Goal: Task Accomplishment & Management: Manage account settings

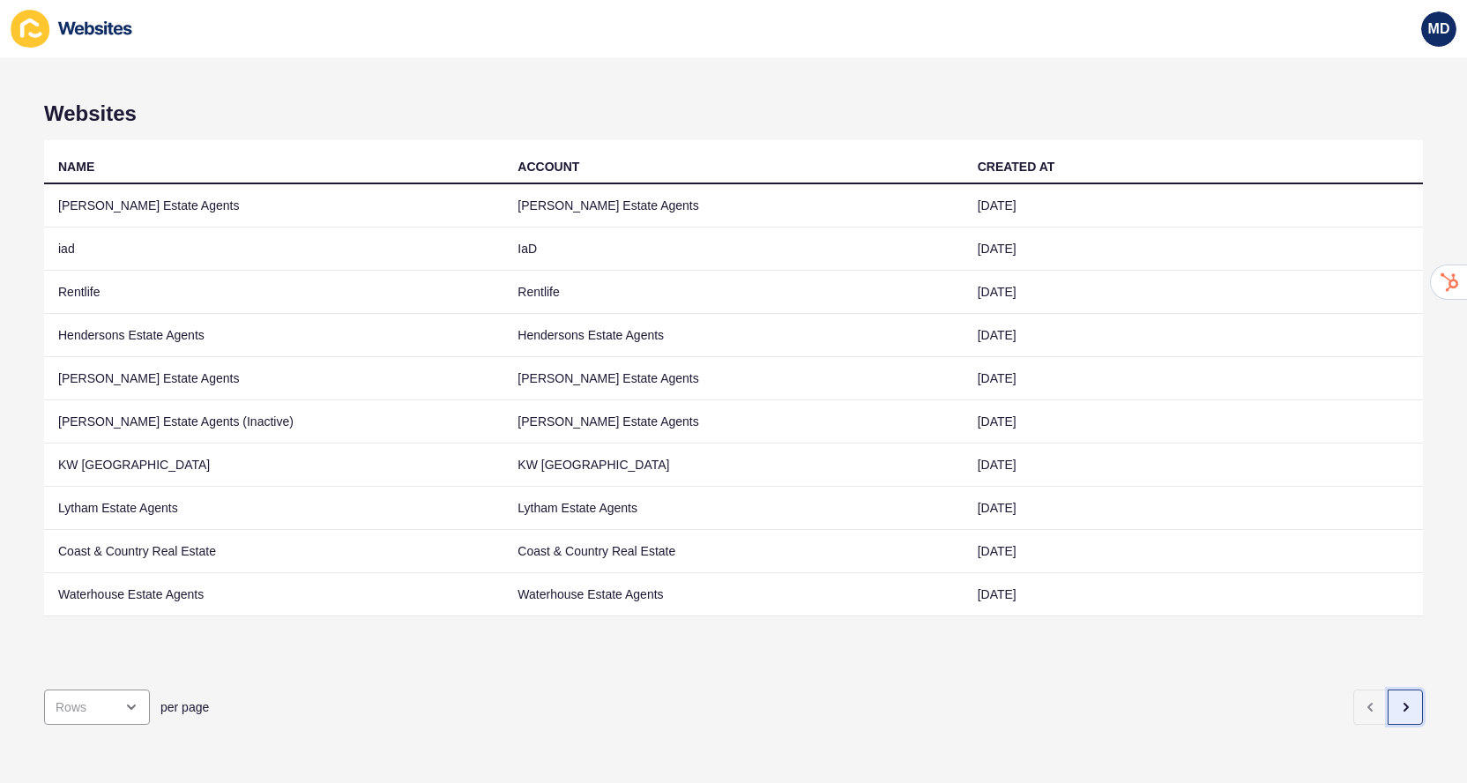
click at [1401, 705] on icon "button" at bounding box center [1405, 707] width 14 height 14
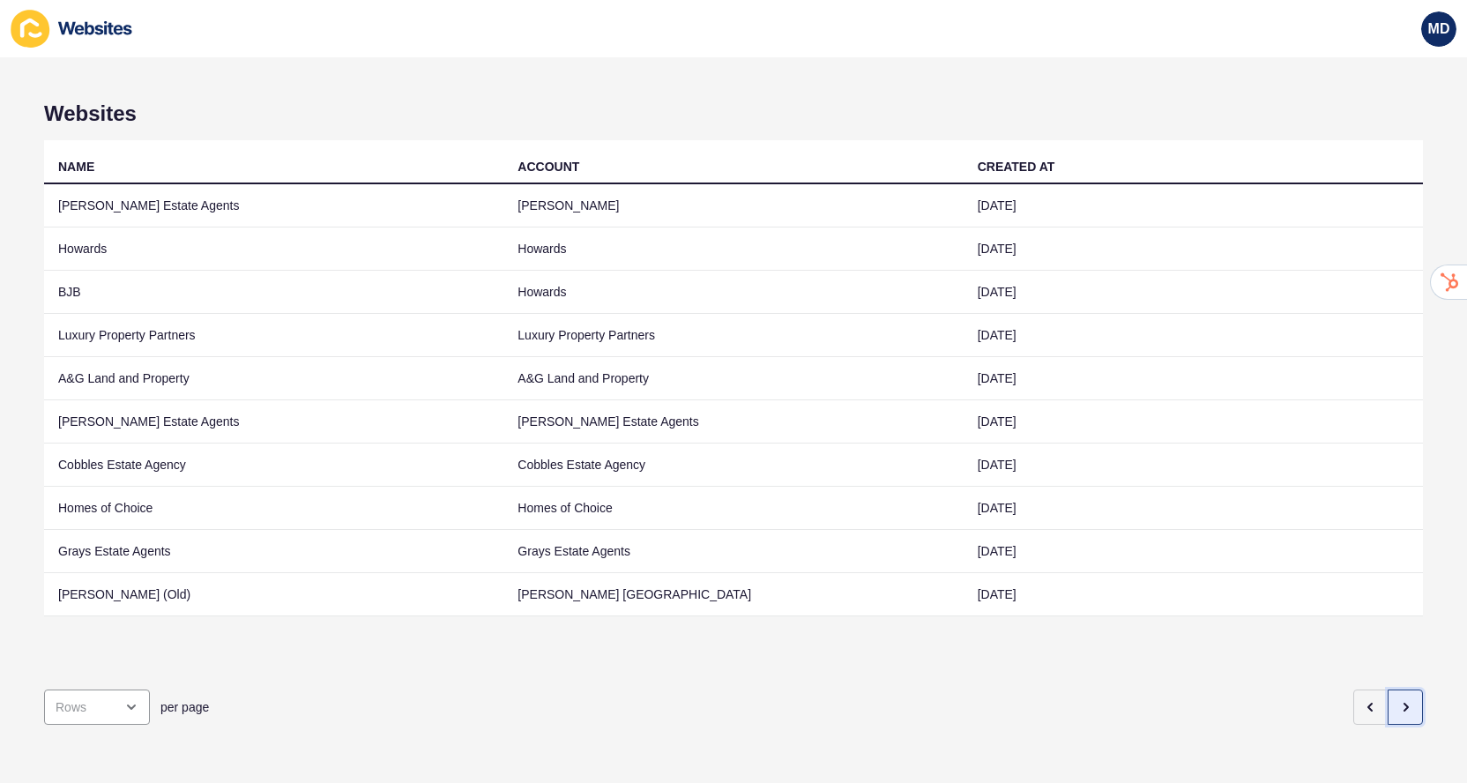
click at [1401, 705] on icon "button" at bounding box center [1405, 707] width 14 height 14
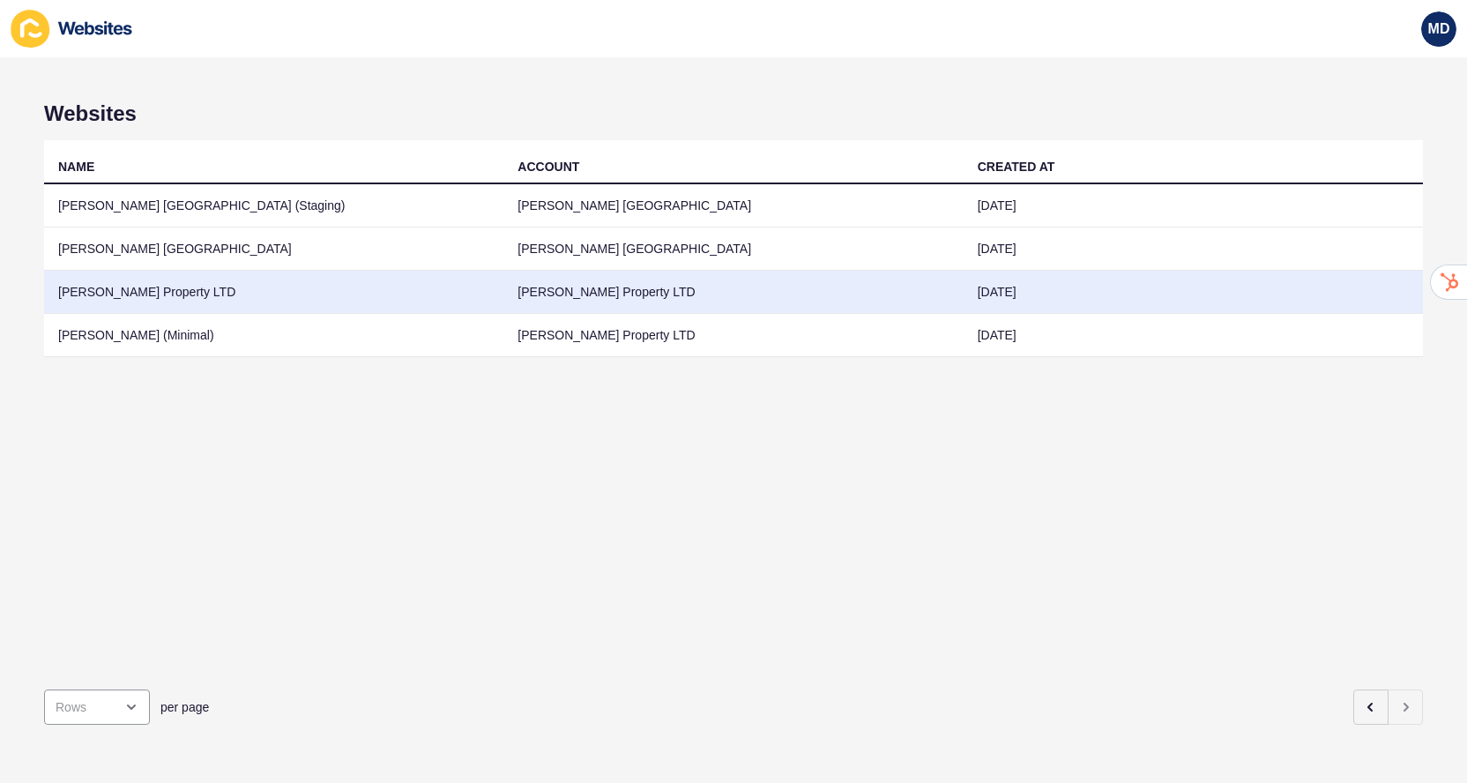
click at [199, 294] on td "[PERSON_NAME] Property LTD" at bounding box center [273, 292] width 459 height 43
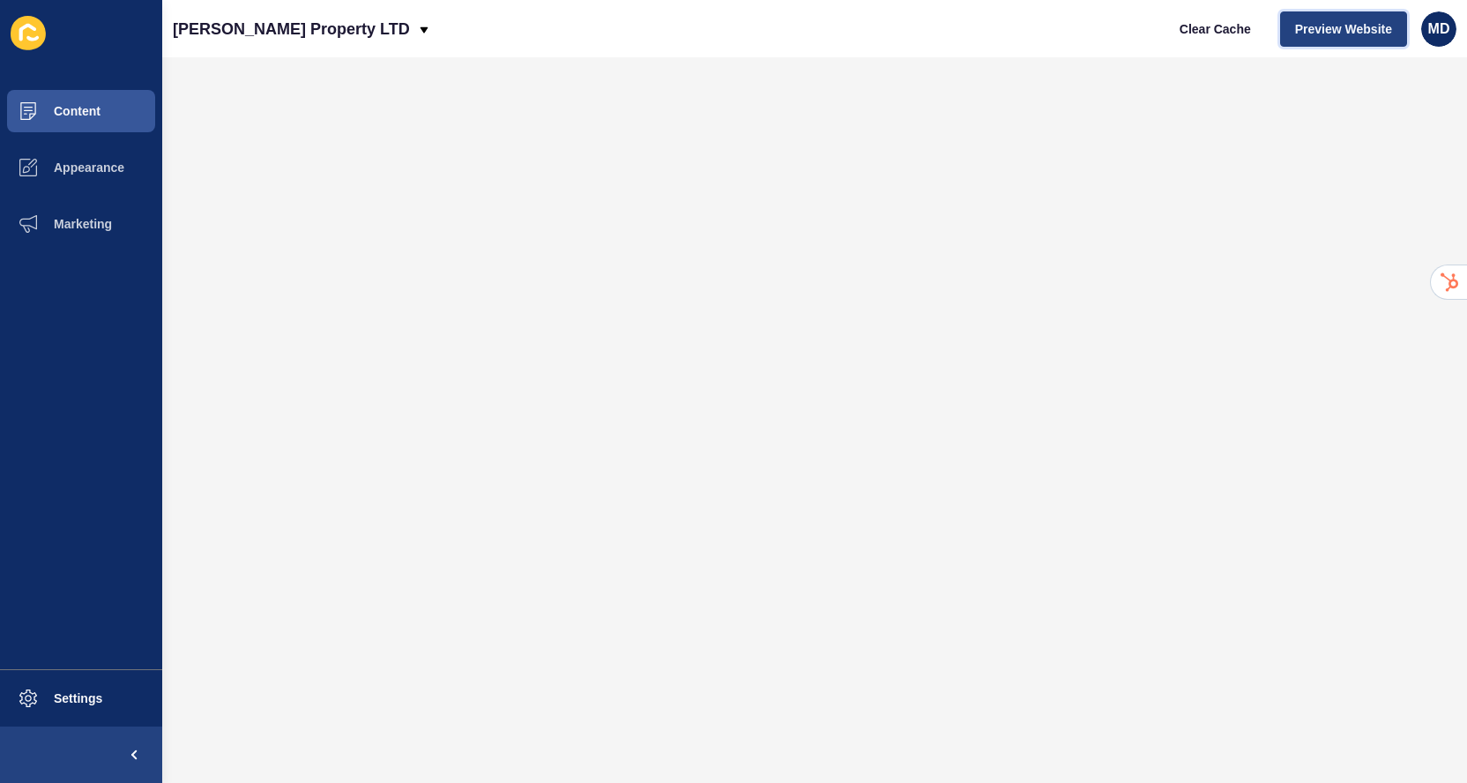
click at [1343, 46] on button "Preview Website" at bounding box center [1343, 28] width 127 height 35
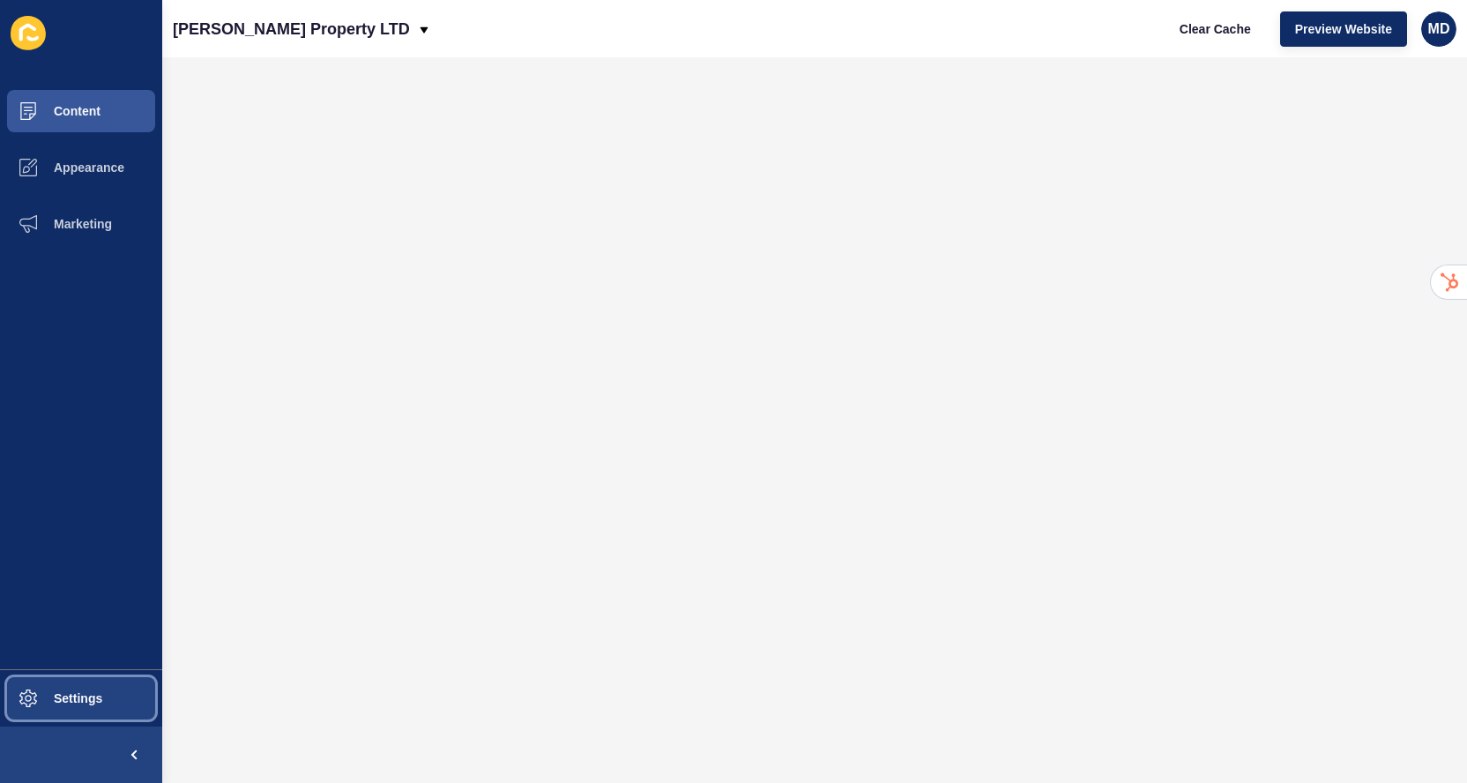
click at [90, 704] on span "Settings" at bounding box center [49, 698] width 105 height 14
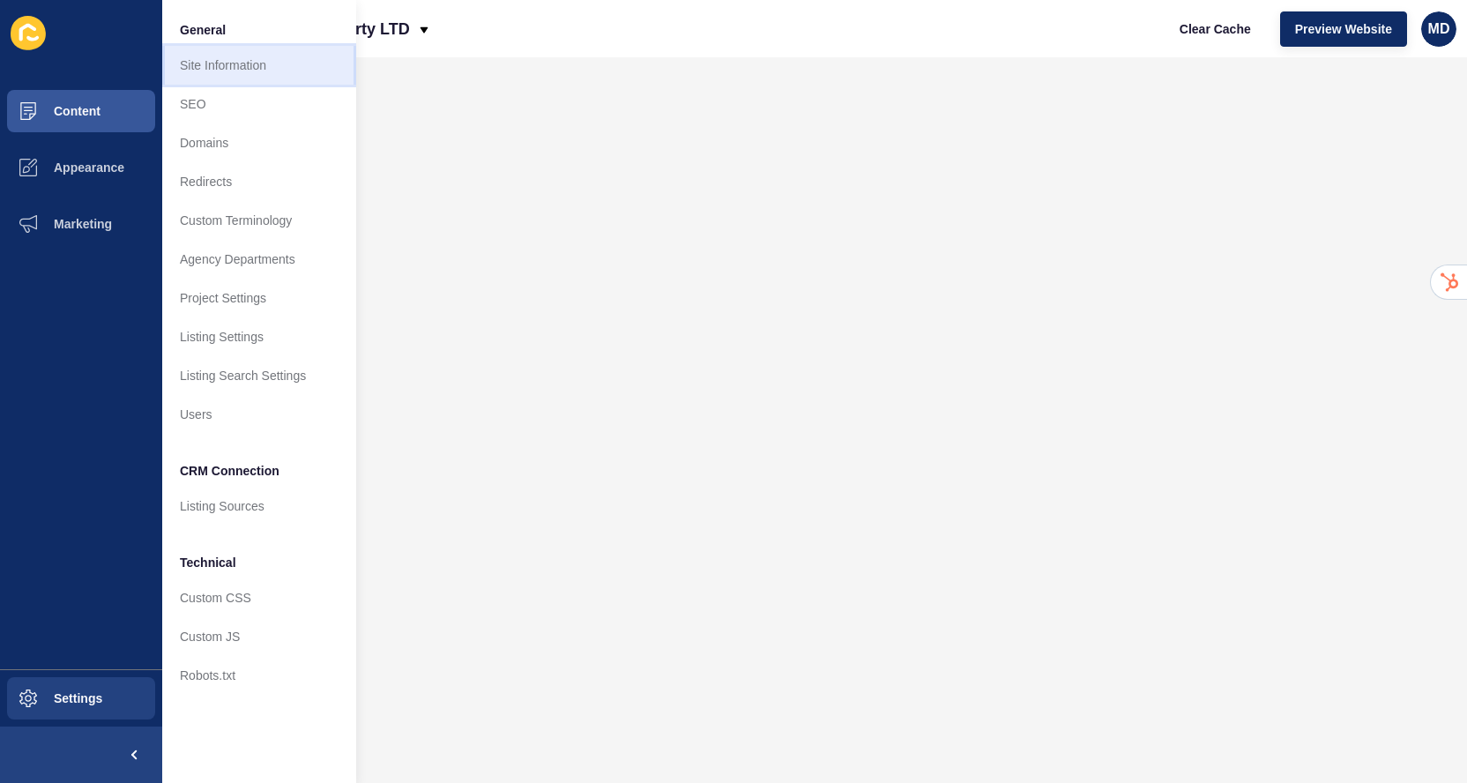
click at [246, 63] on link "Site Information" at bounding box center [259, 65] width 194 height 39
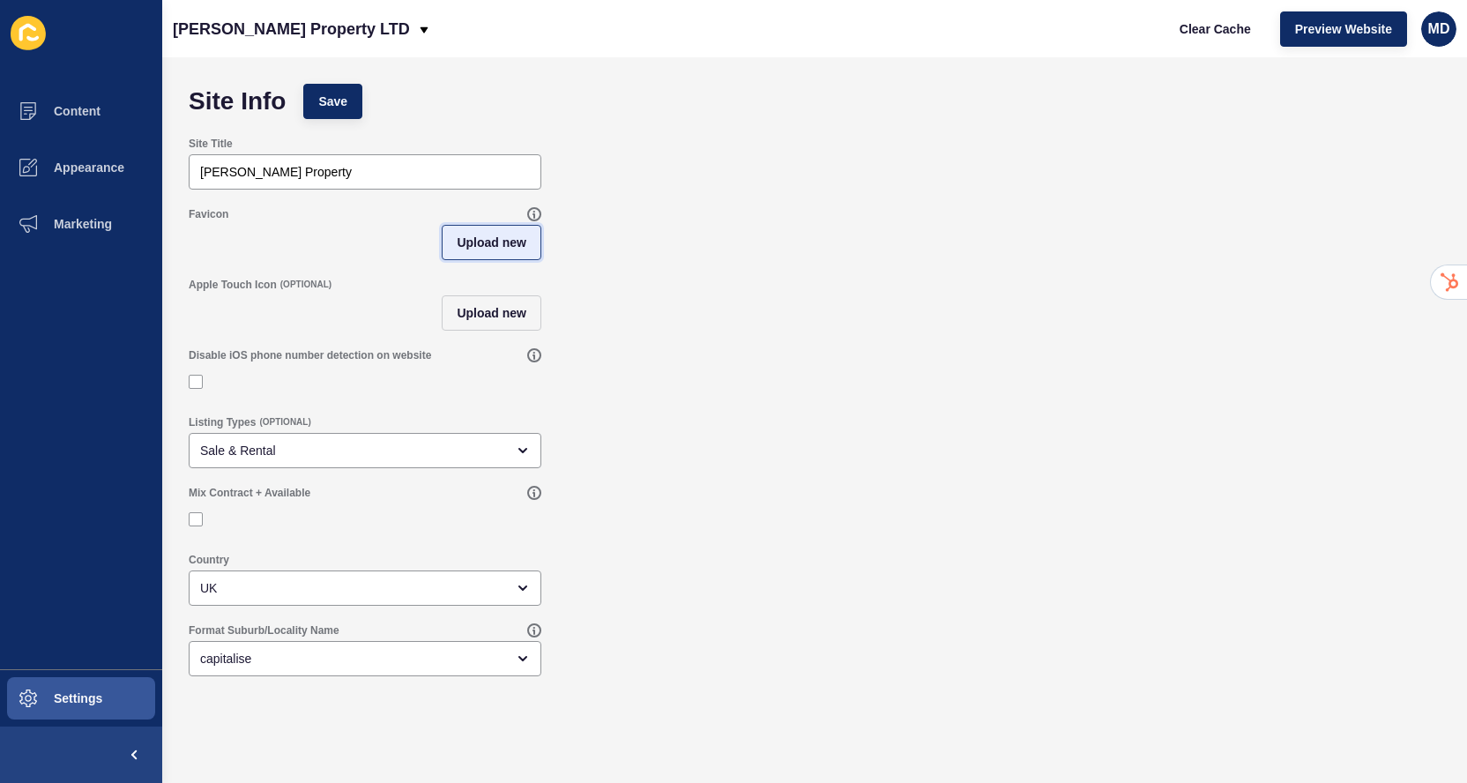
click at [507, 257] on button "Upload new" at bounding box center [492, 242] width 100 height 35
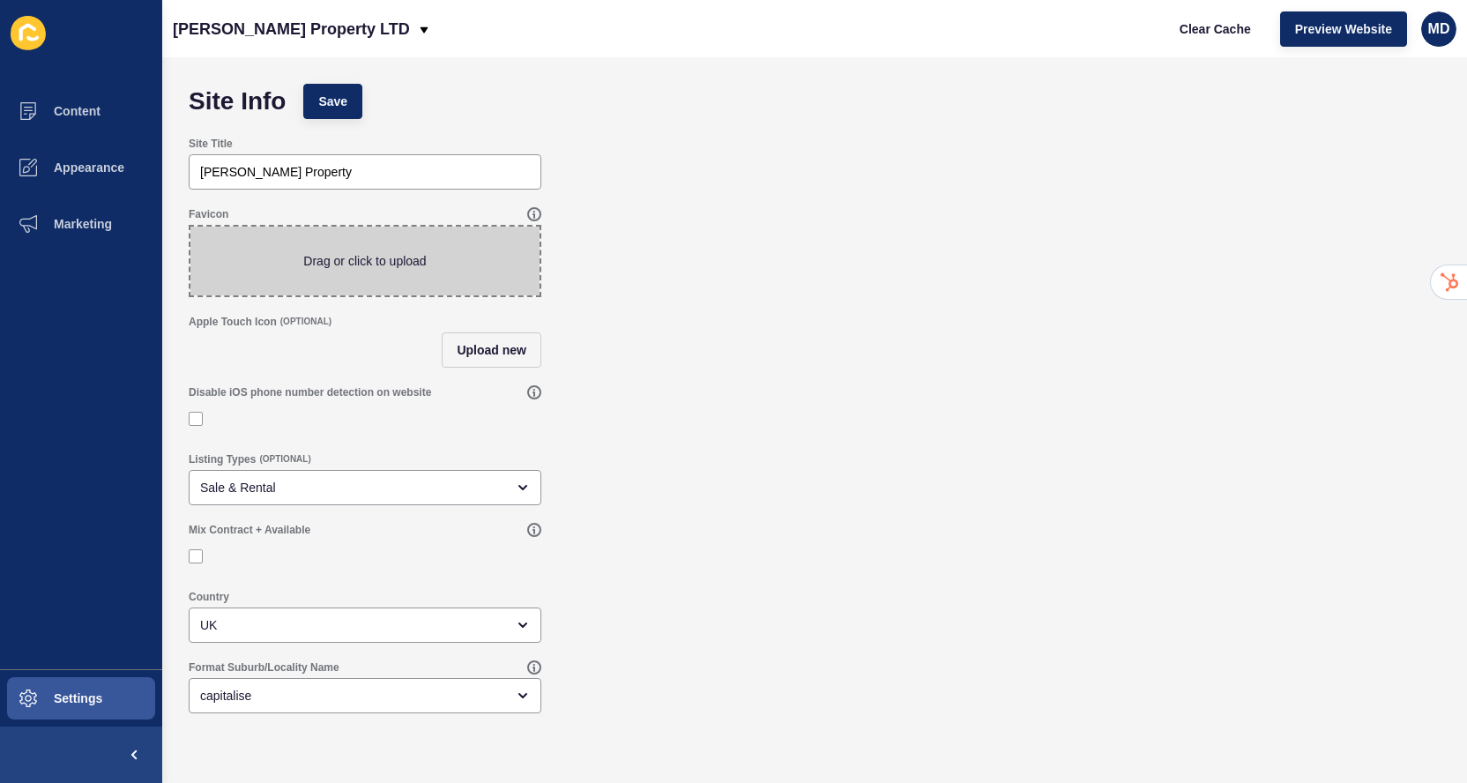
click at [369, 259] on span at bounding box center [364, 261] width 349 height 69
click at [190, 227] on input "Drag or click to upload" at bounding box center [190, 227] width 0 height 0
type input "C:\fakepath\GJB Logo Circle.png"
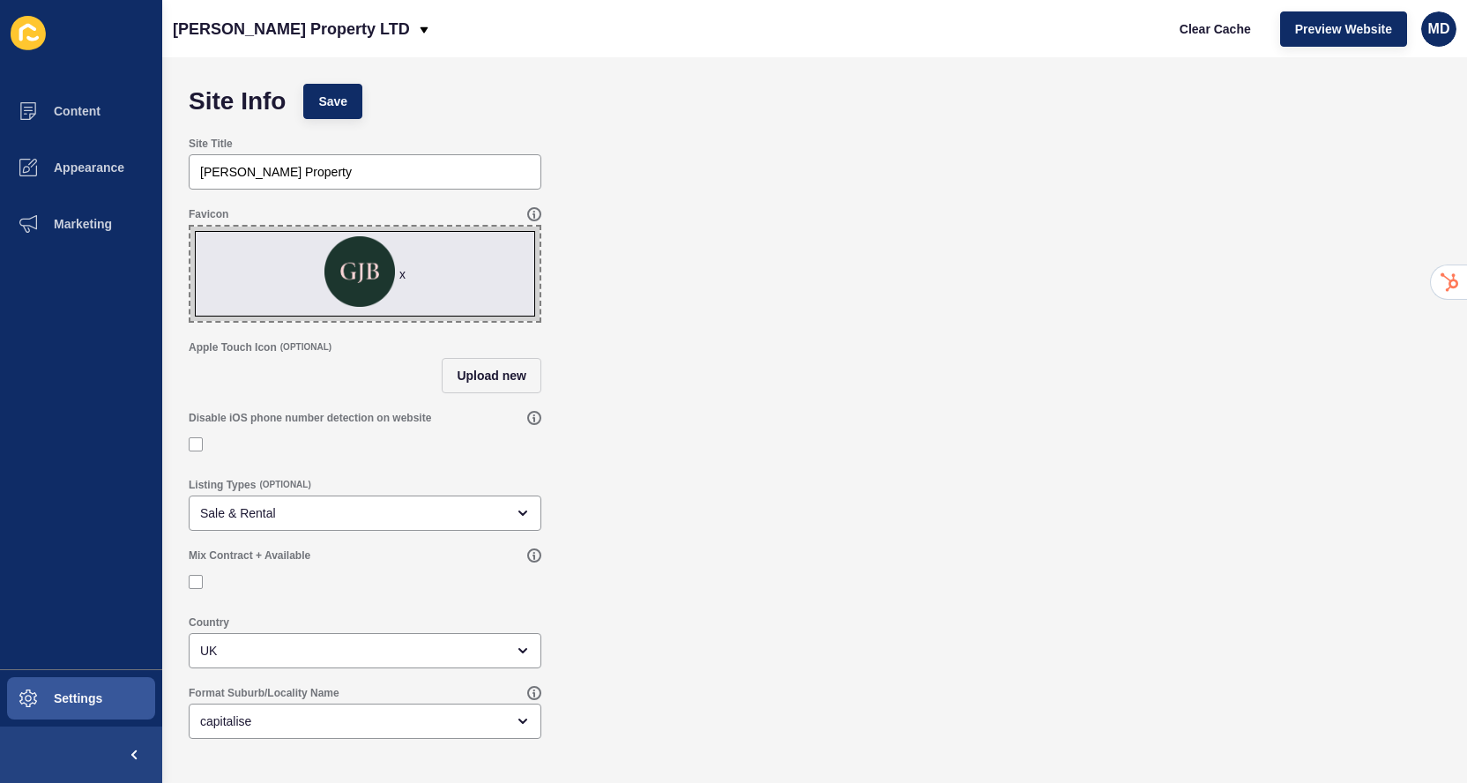
click at [483, 419] on div "Disable iOS phone number detection on website" at bounding box center [358, 418] width 339 height 14
click at [482, 383] on span "Upload new" at bounding box center [492, 376] width 70 height 18
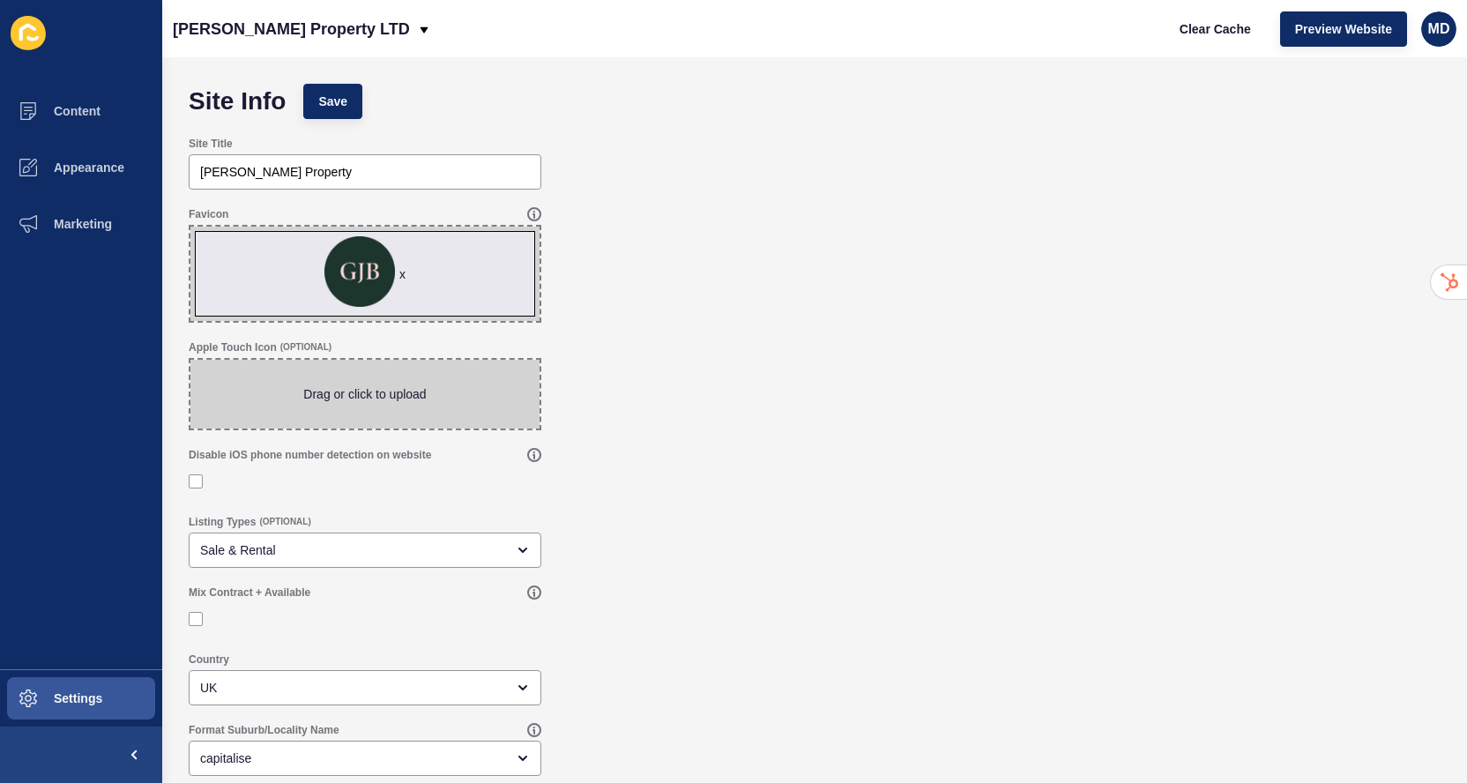
click at [377, 381] on span at bounding box center [364, 394] width 349 height 69
click at [190, 360] on input "Drag or click to upload" at bounding box center [190, 360] width 0 height 0
type input "C:\fakepath\GJB Logo Circle.png"
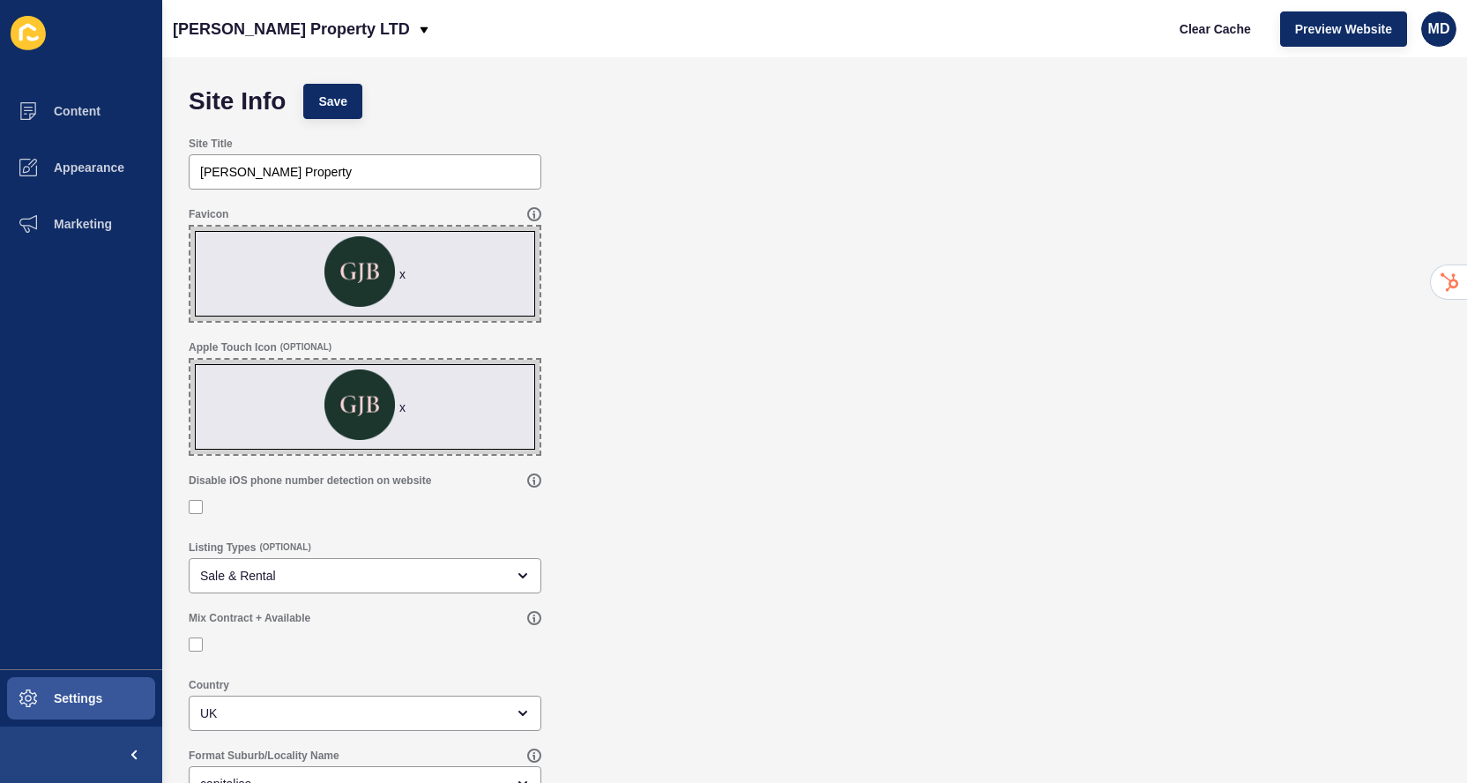
click at [348, 121] on div "Site Info Save" at bounding box center [815, 101] width 1270 height 53
click at [340, 103] on span "Save" at bounding box center [332, 102] width 29 height 18
click at [831, 148] on div "Site Title [PERSON_NAME] Property" at bounding box center [815, 163] width 1270 height 71
click at [351, 109] on button "Save" at bounding box center [332, 101] width 59 height 35
click at [1225, 29] on span "Clear Cache" at bounding box center [1215, 29] width 71 height 18
